Goal: Find specific page/section: Find specific page/section

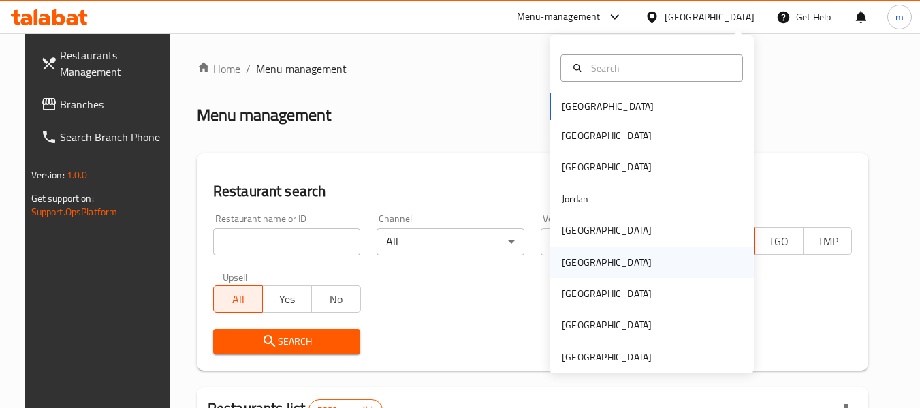
click at [579, 260] on div "[GEOGRAPHIC_DATA]" at bounding box center [607, 261] width 112 height 31
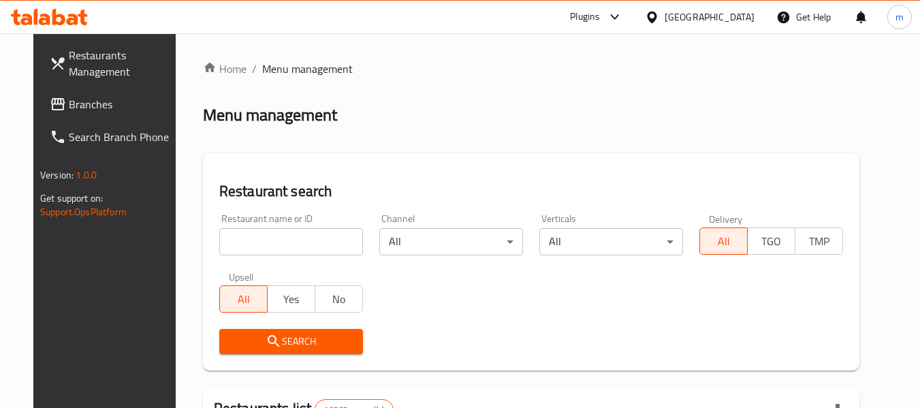
click at [623, 11] on icon at bounding box center [615, 17] width 16 height 16
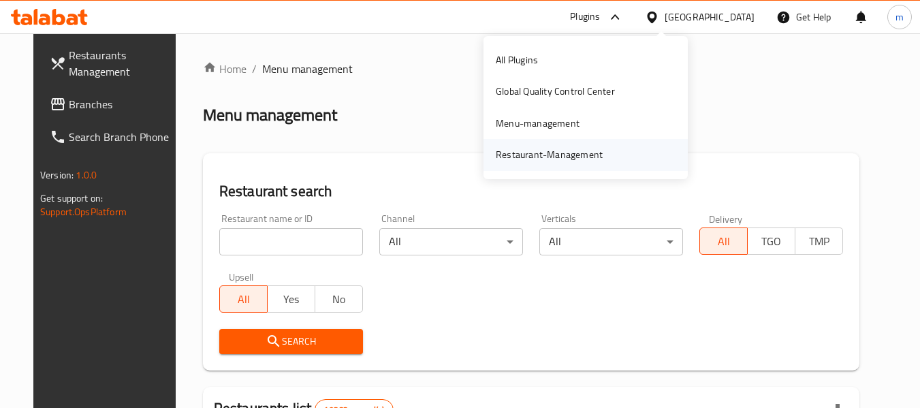
click at [571, 150] on div "Restaurant-Management" at bounding box center [549, 154] width 107 height 15
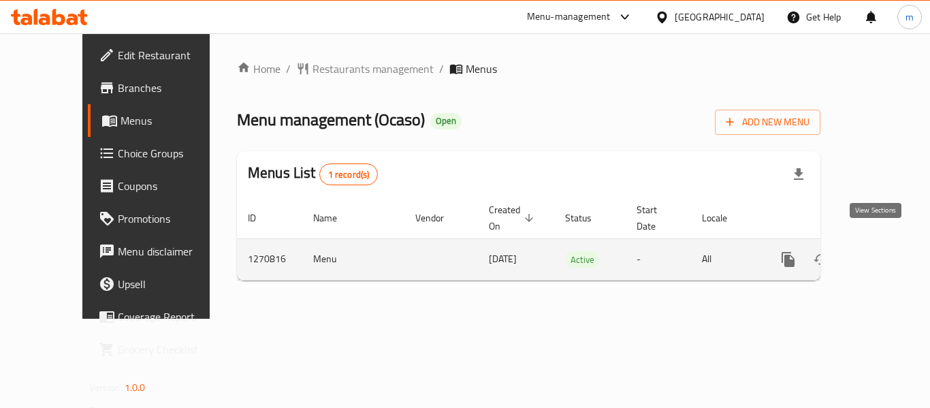
click at [880, 253] on icon "enhanced table" at bounding box center [886, 259] width 12 height 12
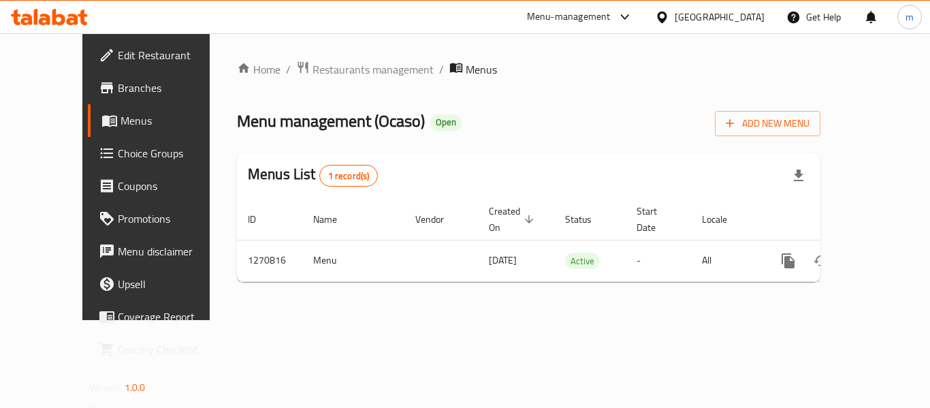
click at [570, 70] on ol "Home / Restaurants management / Menus" at bounding box center [529, 70] width 584 height 18
